Goal: Navigation & Orientation: Find specific page/section

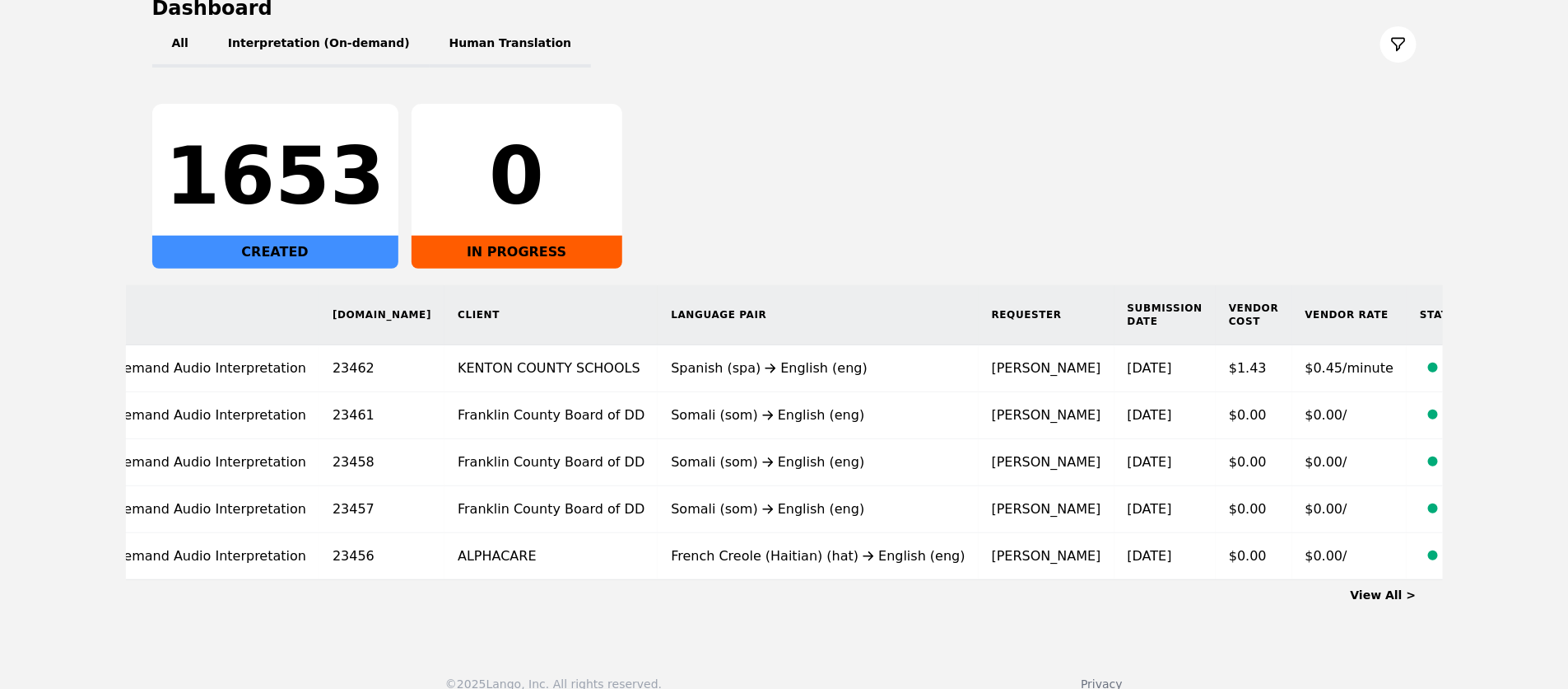
scroll to position [209, 0]
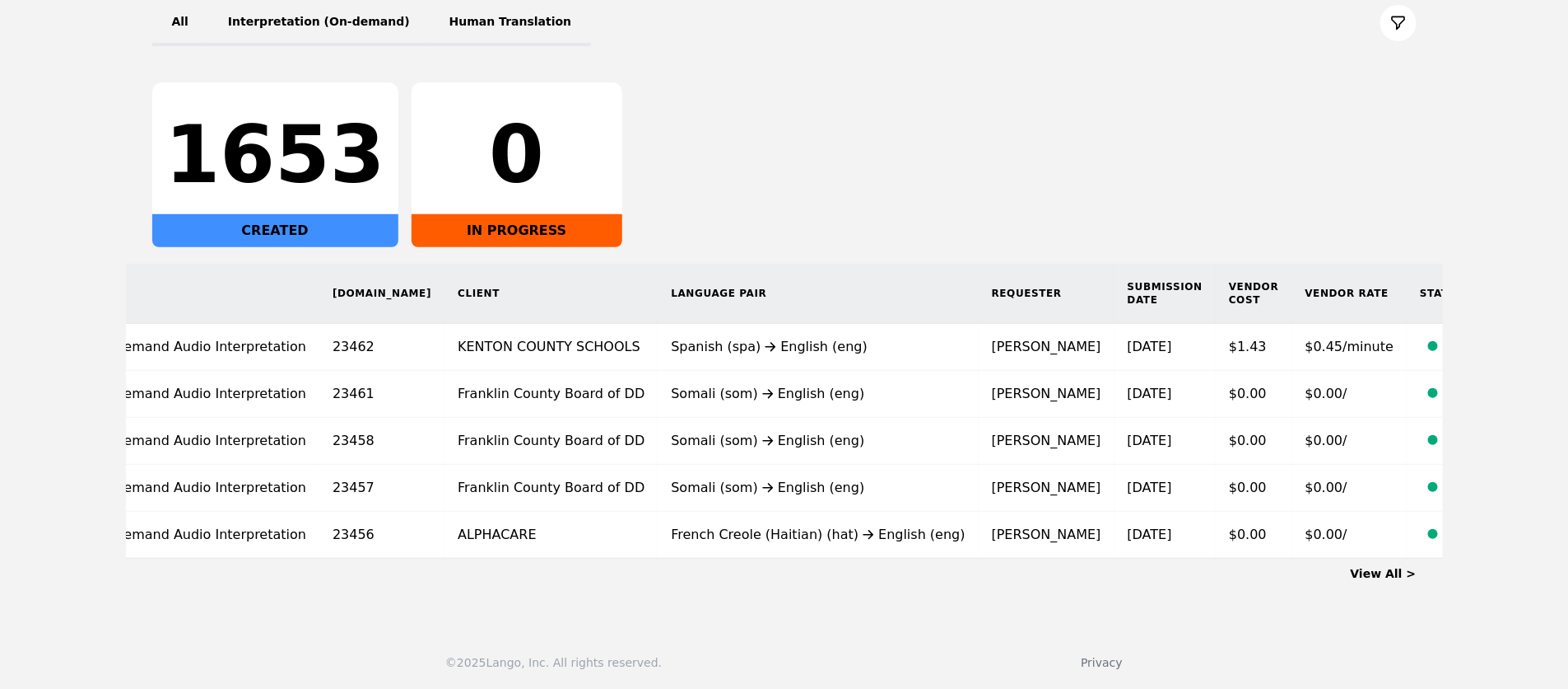
click at [1390, 567] on link "View All >" at bounding box center [1384, 573] width 66 height 13
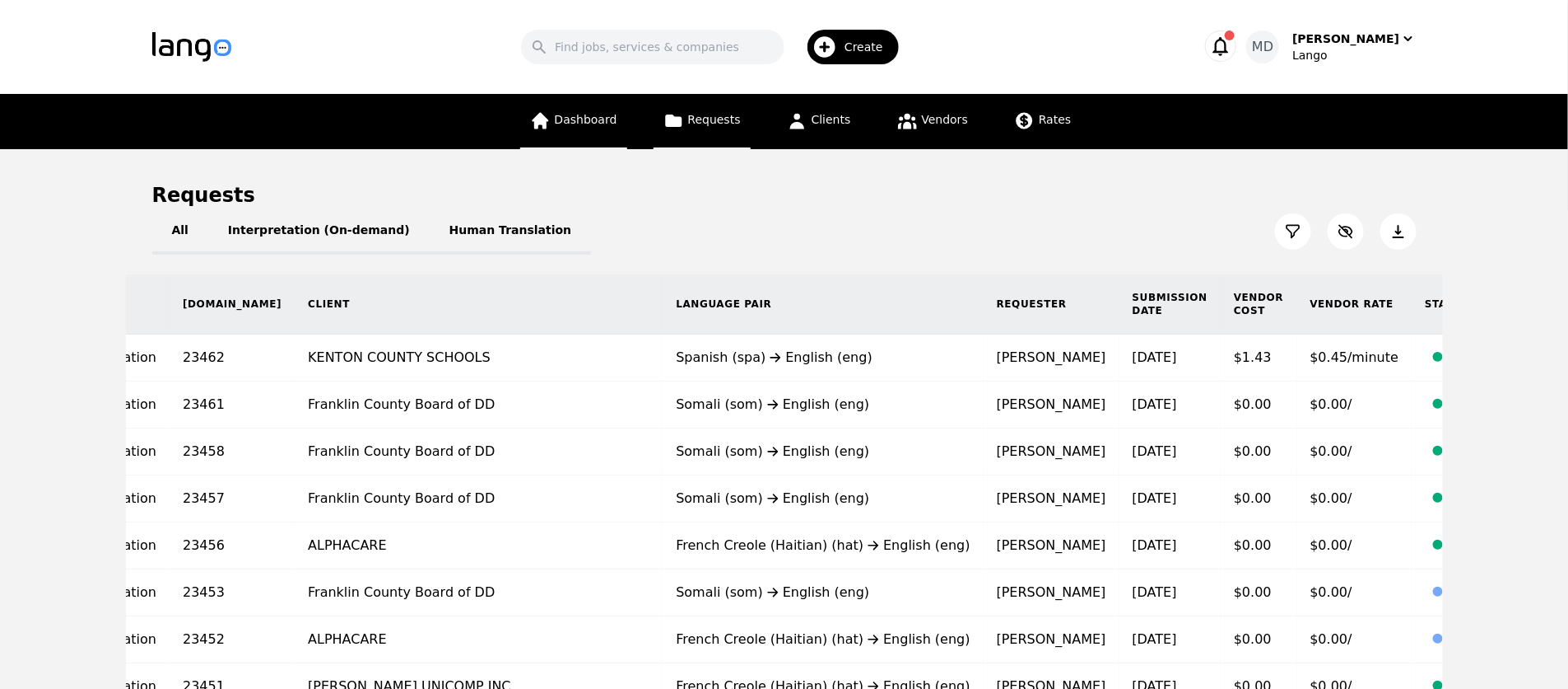
click at [604, 122] on span "Dashboard" at bounding box center [586, 120] width 62 height 13
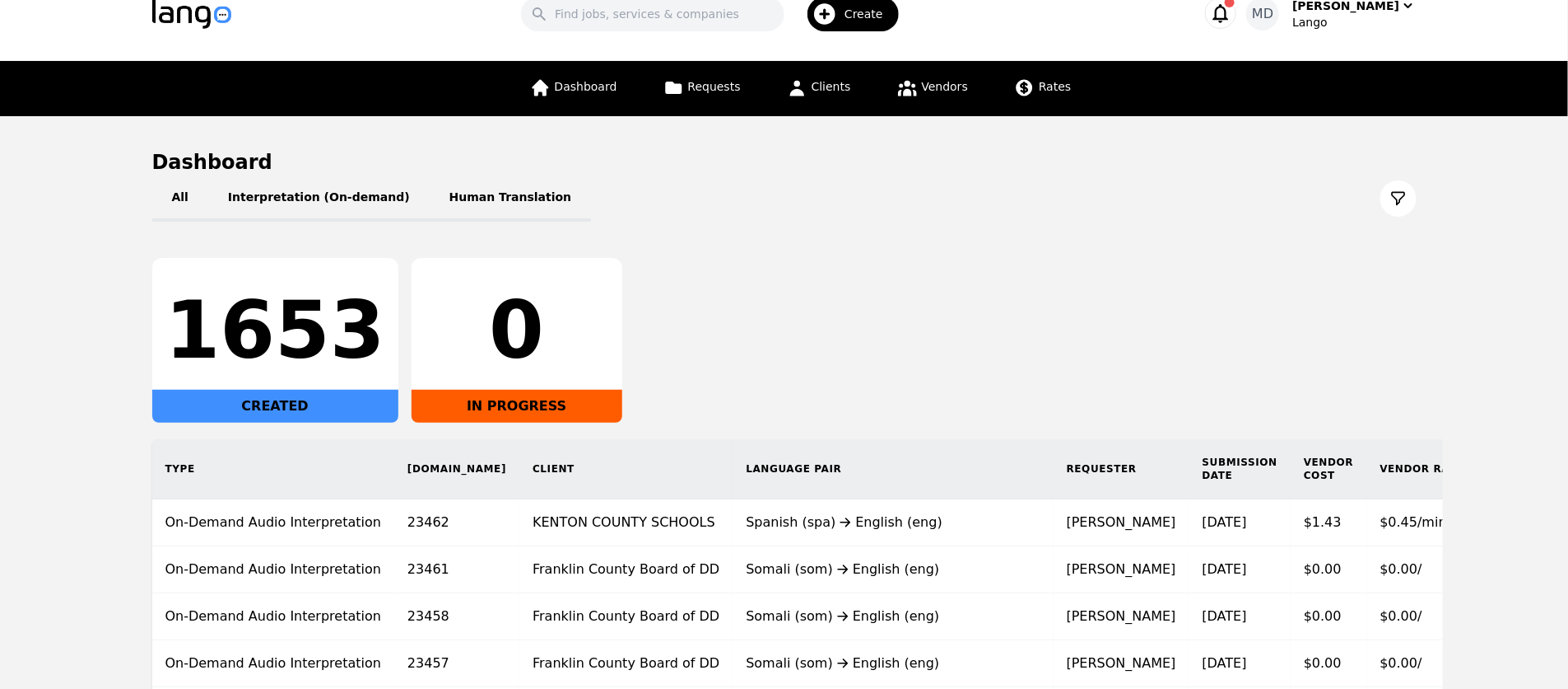
scroll to position [35, 0]
